Goal: Find specific page/section: Locate a particular part of the current website

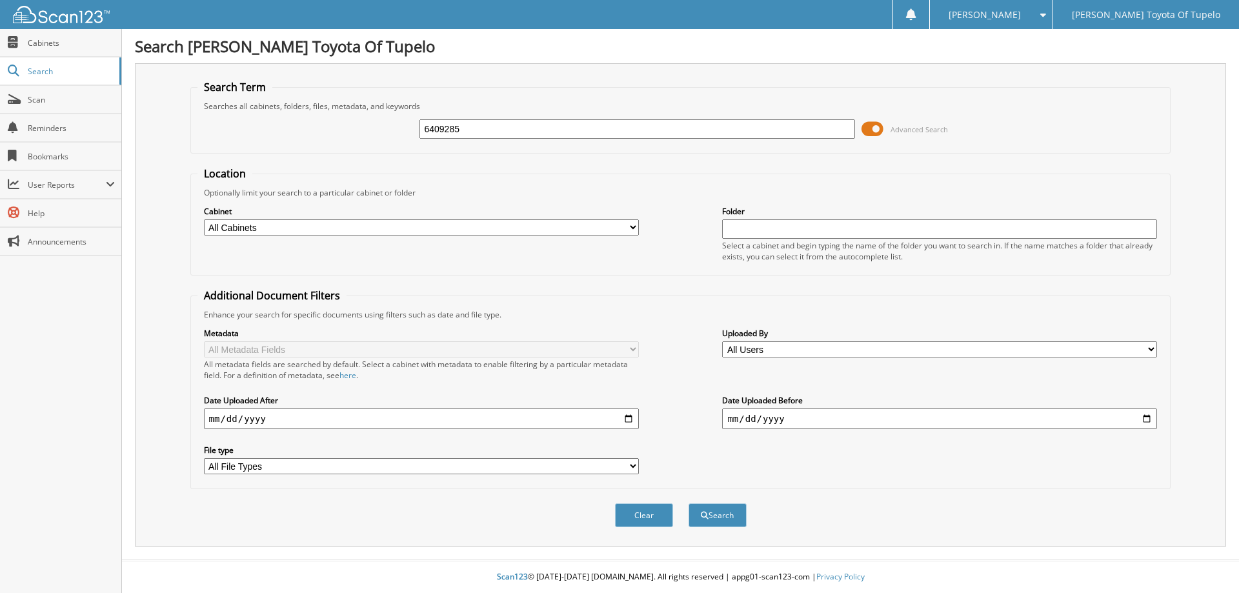
type input "6409285"
click at [688, 503] on button "Search" at bounding box center [717, 515] width 58 height 24
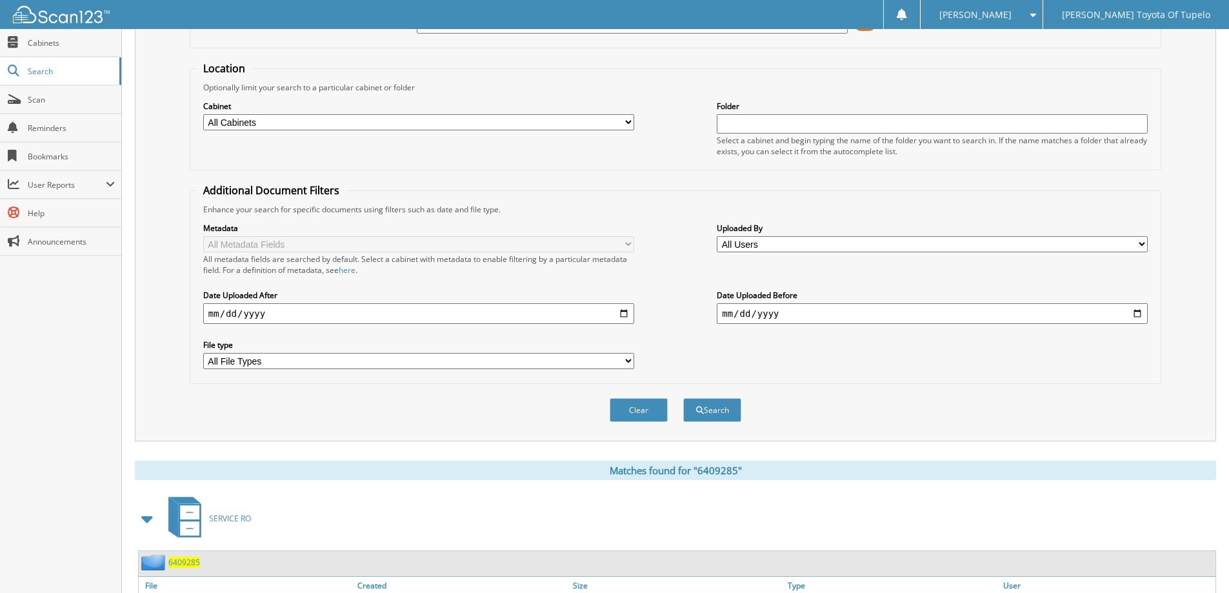
scroll to position [211, 0]
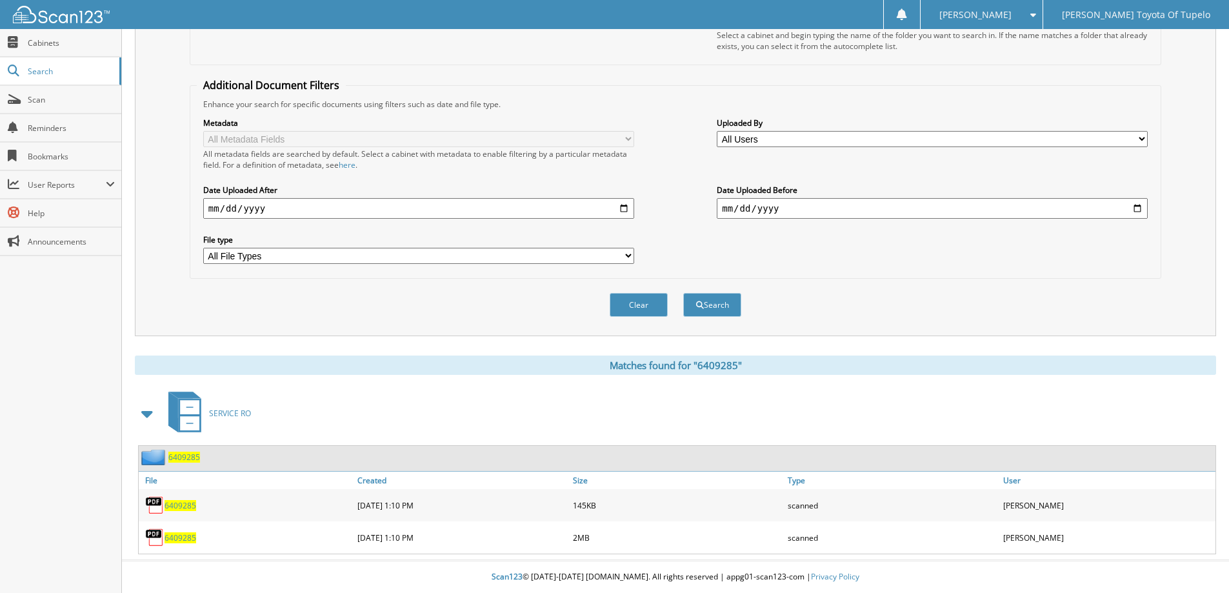
click at [184, 508] on span "6409285" at bounding box center [180, 505] width 32 height 11
click at [180, 532] on span "6409285" at bounding box center [180, 537] width 32 height 11
